Goal: Transaction & Acquisition: Purchase product/service

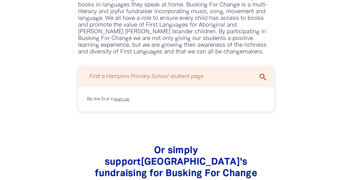
scroll to position [408, 0]
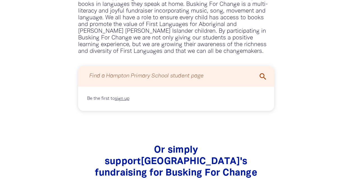
click at [258, 76] on icon "search" at bounding box center [262, 76] width 9 height 9
click at [262, 77] on icon "search" at bounding box center [262, 76] width 9 height 9
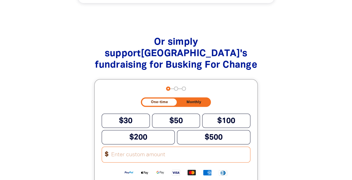
scroll to position [516, 0]
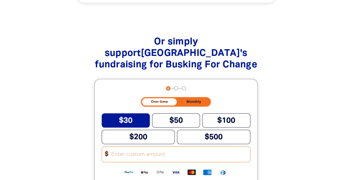
click at [126, 120] on span "$30" at bounding box center [125, 120] width 13 height 7
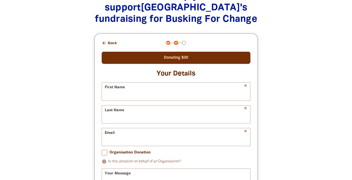
scroll to position [562, 0]
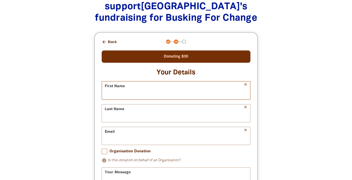
click at [126, 98] on input "First Name" at bounding box center [176, 91] width 148 height 18
type input "[PERSON_NAME]"
type input "Piggin"
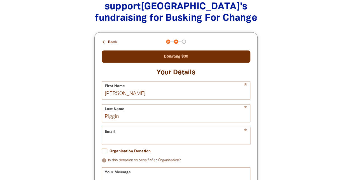
type input "[EMAIL_ADDRESS][DOMAIN_NAME]"
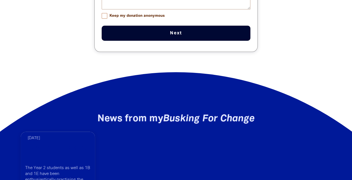
scroll to position [752, 0]
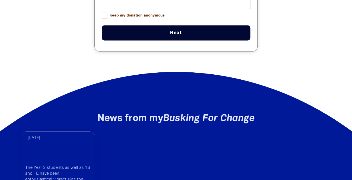
click at [196, 38] on button "Next chevron_right" at bounding box center [176, 32] width 148 height 15
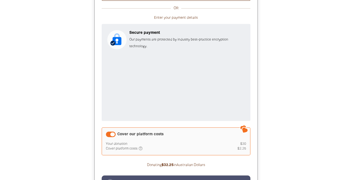
scroll to position [650, 0]
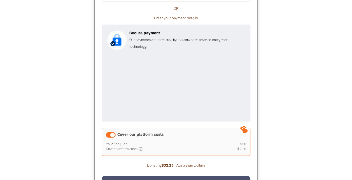
click at [111, 135] on div "Cover our platform costs" at bounding box center [111, 135] width 10 height 6
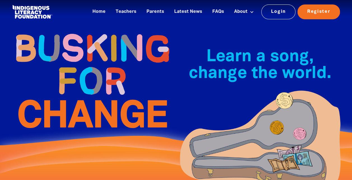
scroll to position [0, 0]
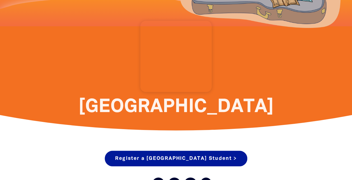
scroll to position [119, 0]
